Goal: Find specific page/section: Find specific page/section

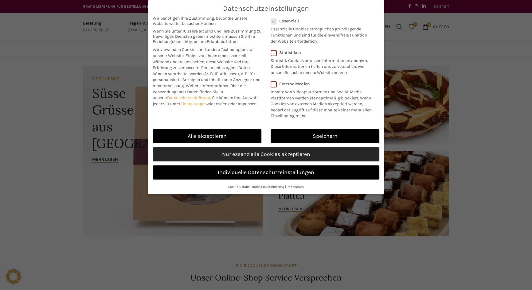
click at [229, 162] on link "Nur essenzielle Cookies akzeptieren" at bounding box center [266, 154] width 227 height 14
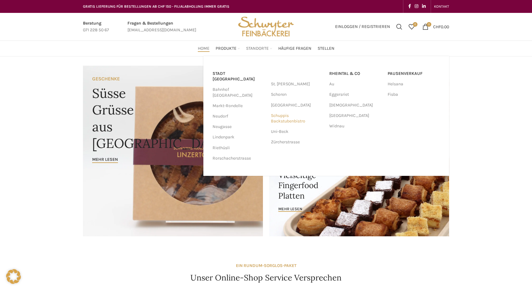
click at [283, 117] on link "Schuppis Backstubenbistro" at bounding box center [297, 119] width 52 height 16
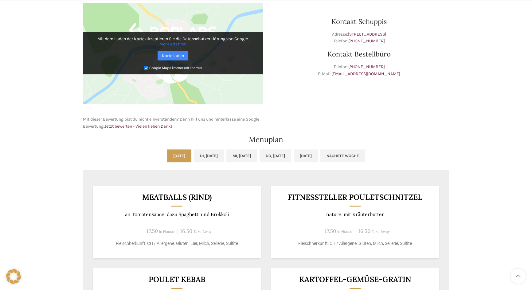
scroll to position [223, 0]
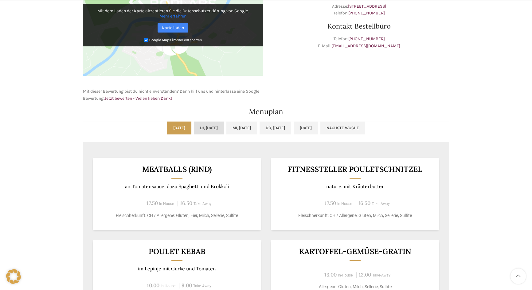
click at [209, 129] on link "Di, [DATE]" at bounding box center [209, 128] width 30 height 13
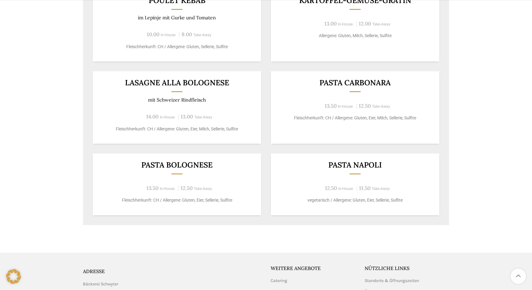
scroll to position [553, 0]
